Goal: Find specific page/section: Find specific page/section

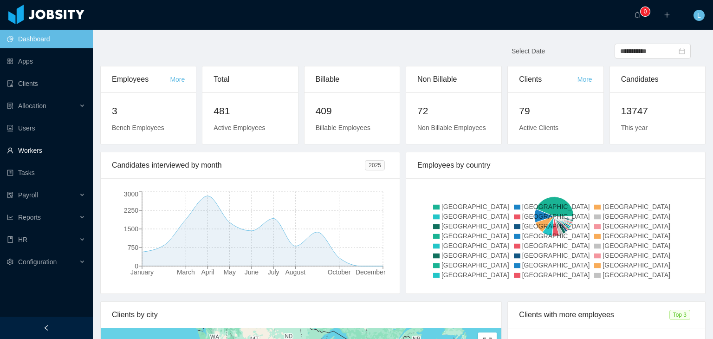
click at [46, 154] on link "Workers" at bounding box center [46, 150] width 78 height 19
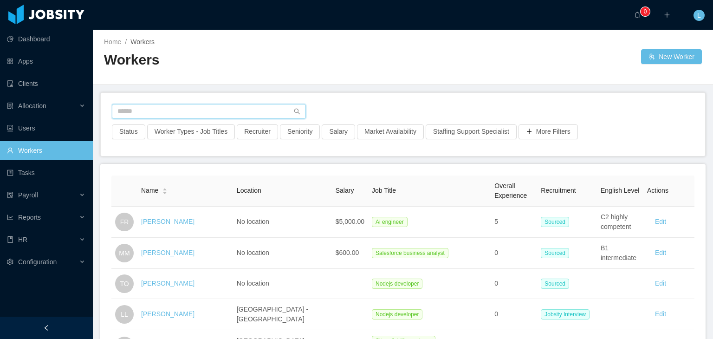
click at [125, 108] on input "text" at bounding box center [209, 111] width 194 height 15
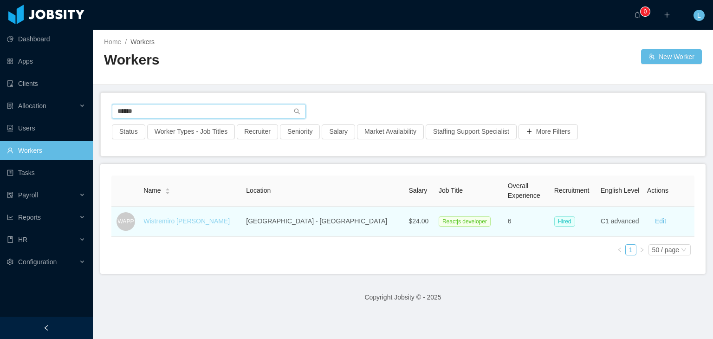
type input "******"
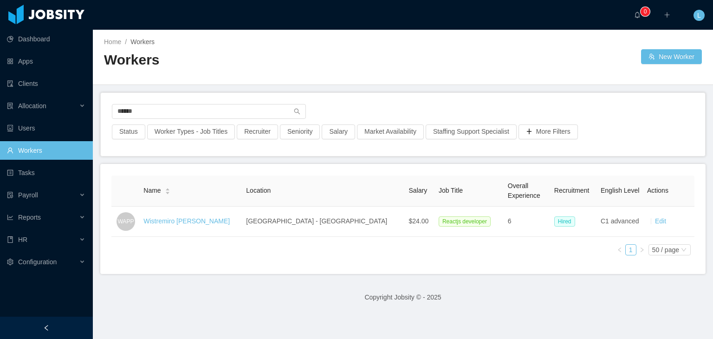
click at [221, 222] on link "Wistremiro [PERSON_NAME]" at bounding box center [186, 220] width 86 height 7
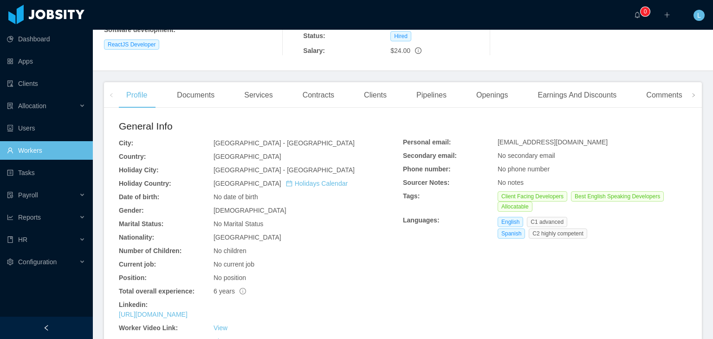
scroll to position [186, 0]
click at [660, 96] on div "Comments" at bounding box center [663, 94] width 51 height 26
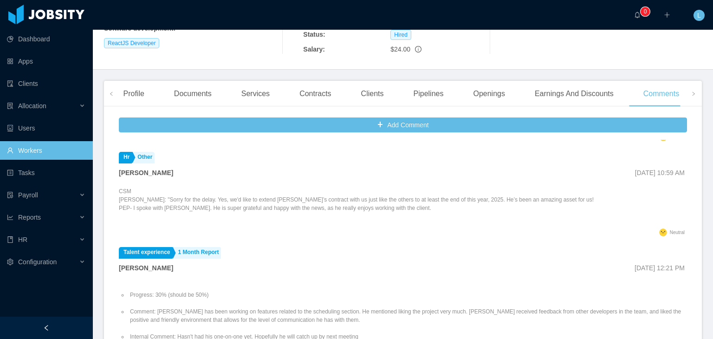
scroll to position [139, 0]
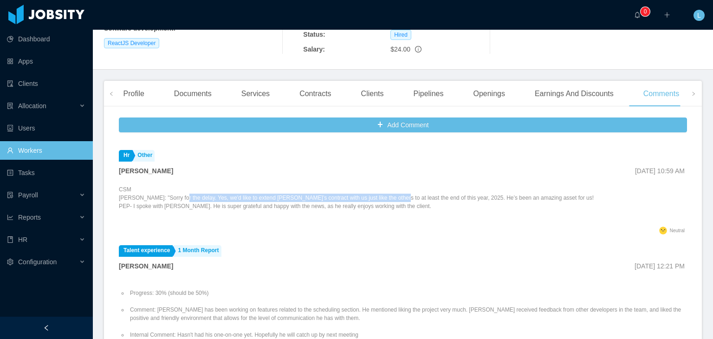
drag, startPoint x: 176, startPoint y: 196, endPoint x: 380, endPoint y: 199, distance: 203.7
click at [380, 199] on p "CSM [PERSON_NAME]: "Sorry for the delay. Yes, we'd like to extend [PERSON_NAME]…" at bounding box center [356, 197] width 475 height 25
click at [302, 182] on li "Hr Other [PERSON_NAME] [DATE] 10:59 AM CSM [PERSON_NAME]: "Sorry for the delay.…" at bounding box center [403, 194] width 568 height 96
click at [205, 207] on p "CSM [PERSON_NAME]: "Sorry for the delay. Yes, we'd like to extend [PERSON_NAME]…" at bounding box center [356, 197] width 475 height 25
drag, startPoint x: 205, startPoint y: 207, endPoint x: 223, endPoint y: 207, distance: 18.1
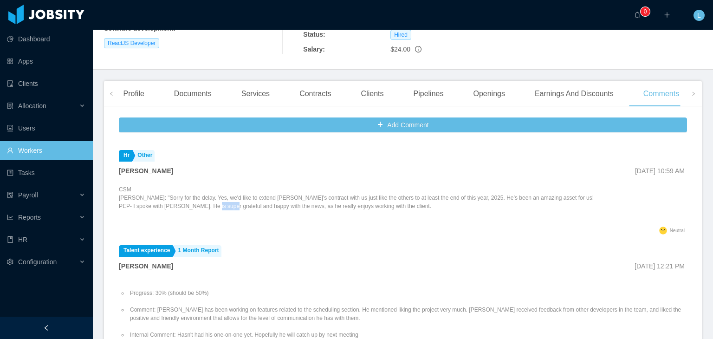
click at [223, 207] on p "CSM [PERSON_NAME]: "Sorry for the delay. Yes, we'd like to extend [PERSON_NAME]…" at bounding box center [356, 197] width 475 height 25
click at [291, 213] on div "CSM [PERSON_NAME]: "Sorry for the delay. Yes, we'd like to extend [PERSON_NAME]…" at bounding box center [356, 204] width 475 height 39
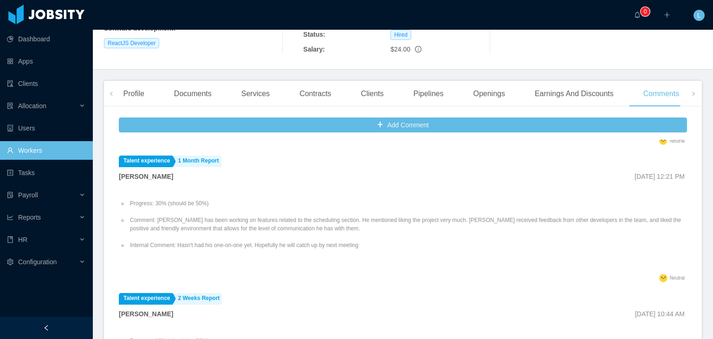
scroll to position [232, 0]
